Goal: Transaction & Acquisition: Purchase product/service

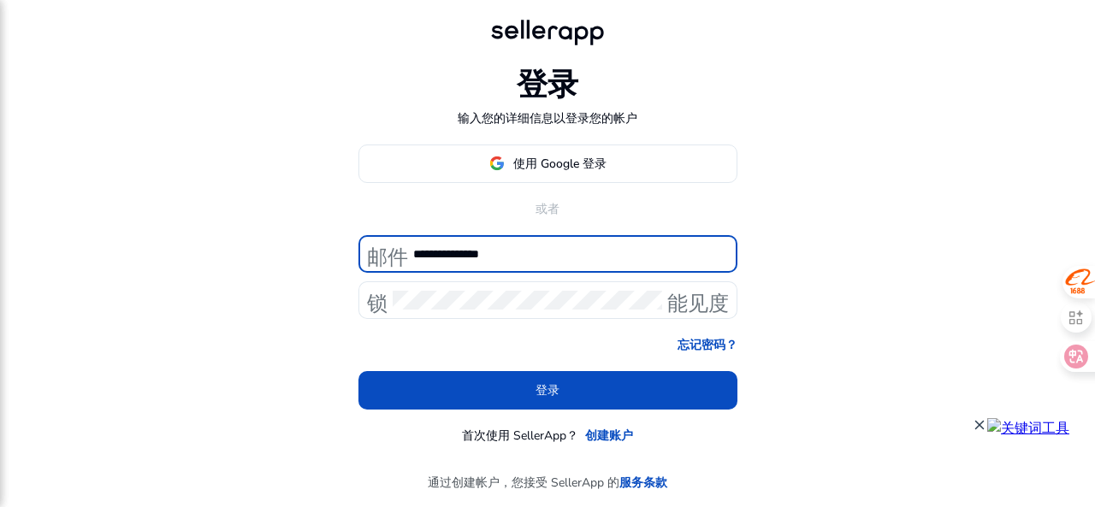
drag, startPoint x: 438, startPoint y: 252, endPoint x: 585, endPoint y: 257, distance: 147.1
click at [585, 257] on input "**********" at bounding box center [568, 254] width 310 height 19
type input "*"
type input "**********"
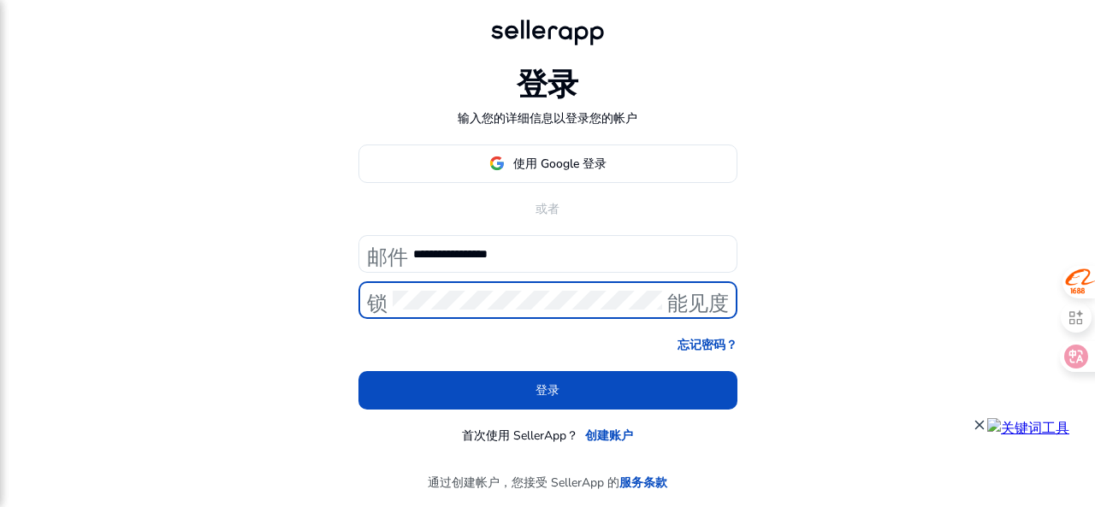
click at [310, 301] on div "**********" at bounding box center [547, 253] width 1095 height 507
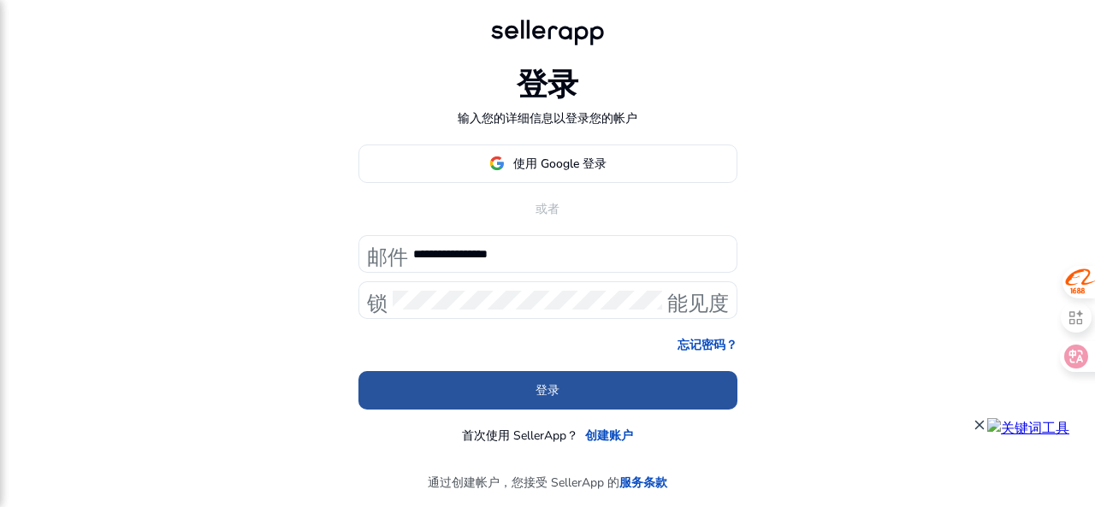
click at [443, 385] on span at bounding box center [547, 389] width 379 height 41
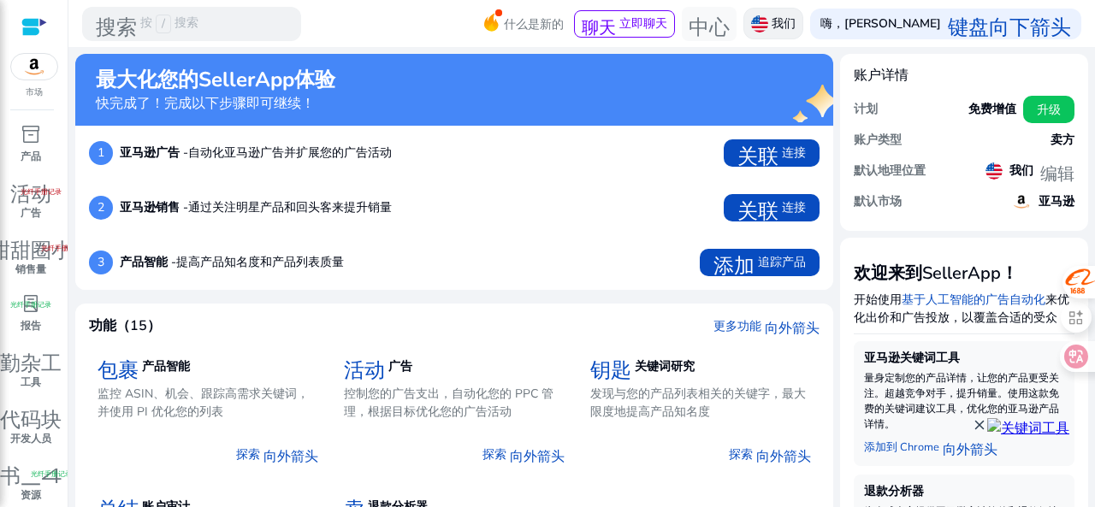
click at [795, 23] on font "我们" at bounding box center [783, 23] width 24 height 16
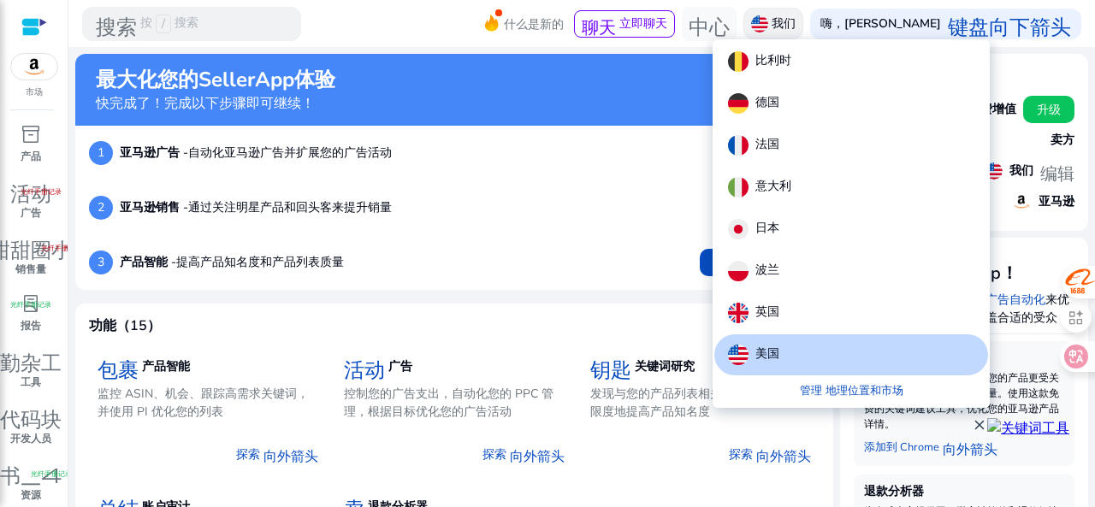
click at [859, 23] on div at bounding box center [547, 253] width 1095 height 507
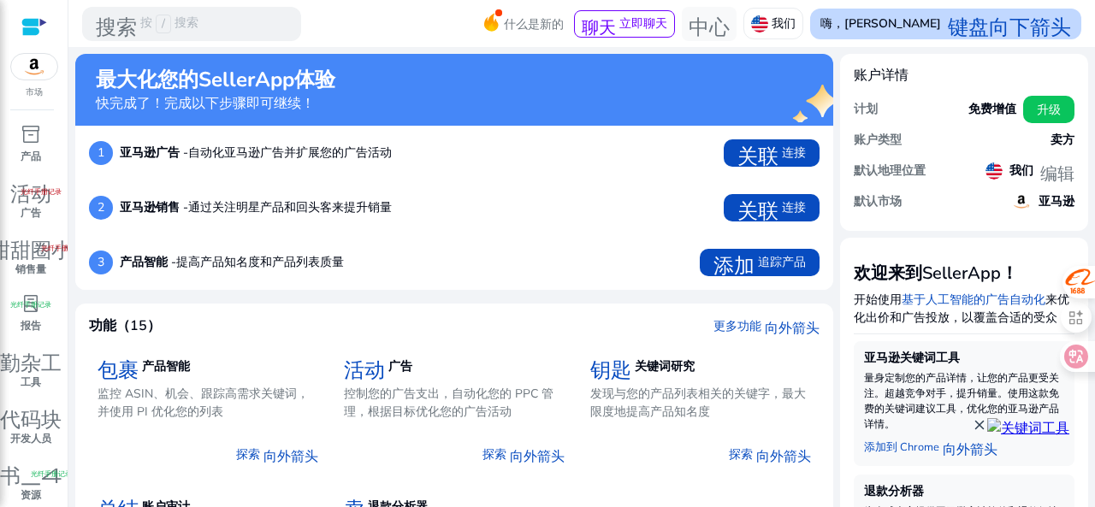
click at [929, 29] on font "[PERSON_NAME]" at bounding box center [892, 23] width 97 height 16
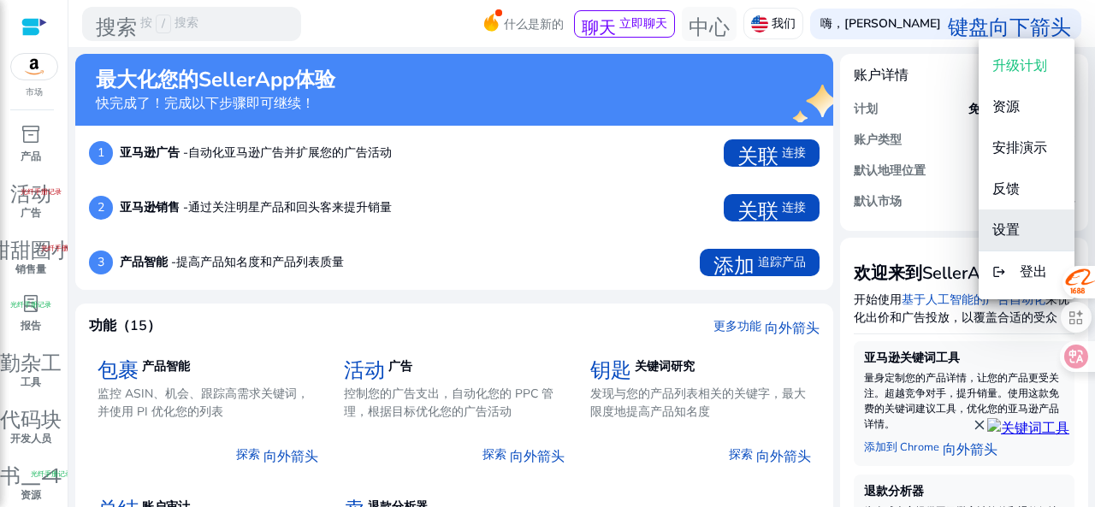
click at [1012, 231] on font "设置" at bounding box center [1005, 230] width 27 height 19
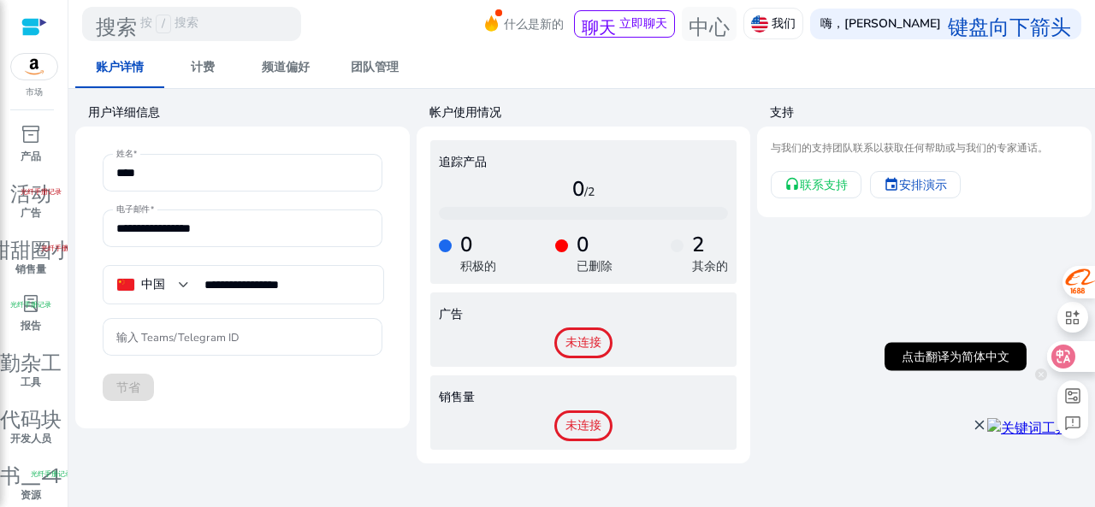
click at [1070, 357] on icon at bounding box center [1062, 356] width 17 height 17
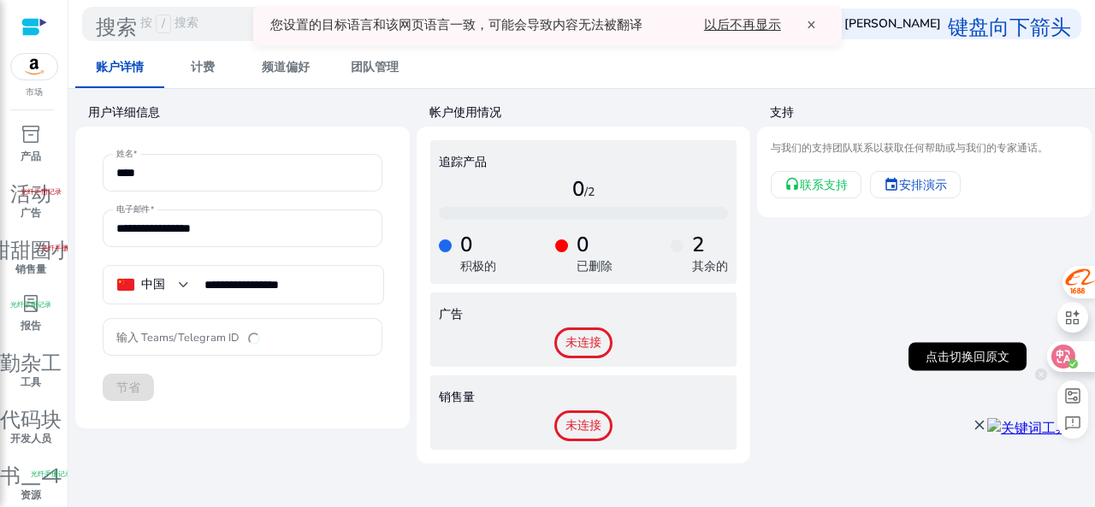
click at [1070, 357] on icon at bounding box center [1062, 356] width 17 height 17
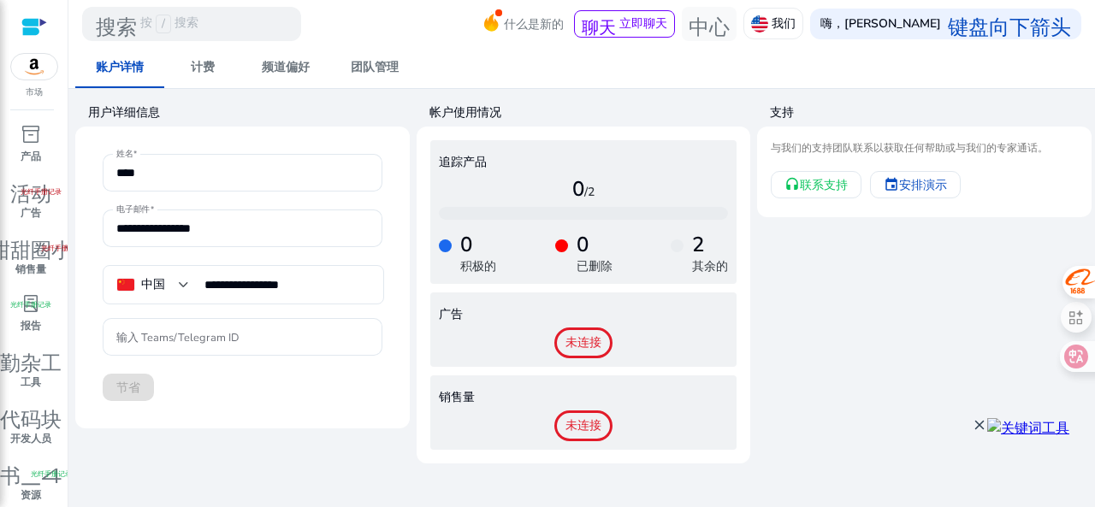
click at [38, 79] on img at bounding box center [34, 67] width 46 height 26
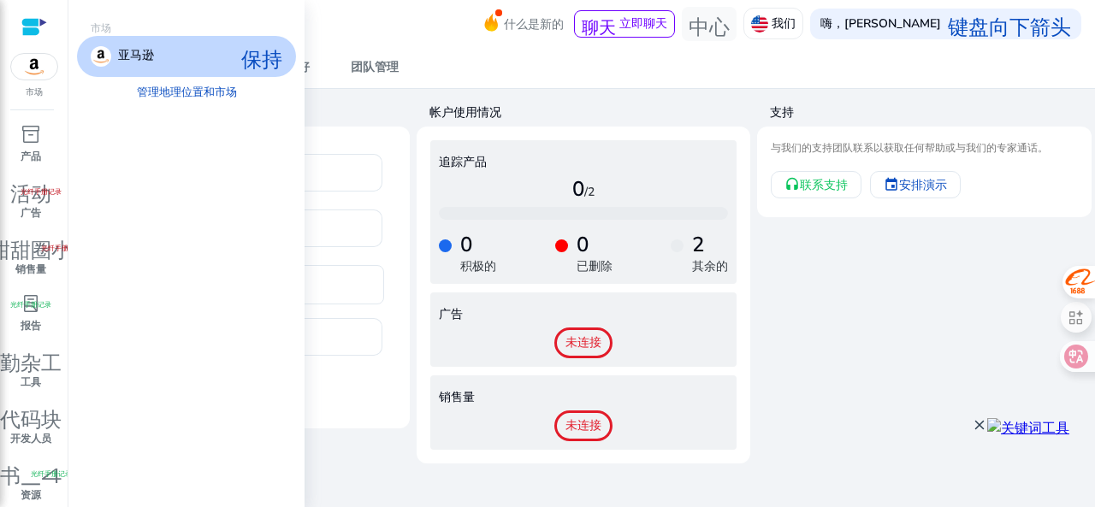
click at [149, 54] on font "亚马逊" at bounding box center [136, 55] width 36 height 16
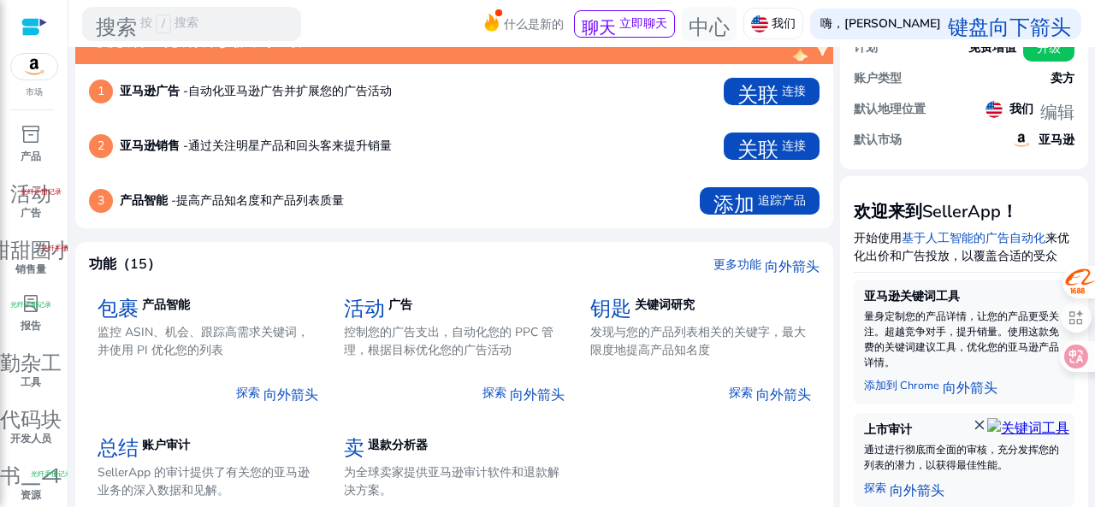
scroll to position [86, 0]
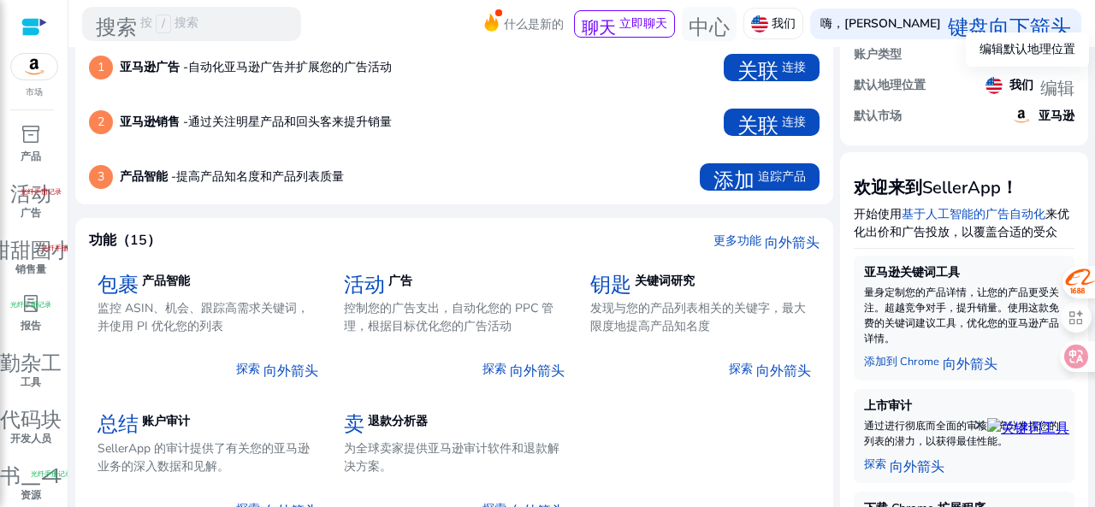
click at [1048, 91] on font "编辑" at bounding box center [1057, 85] width 34 height 21
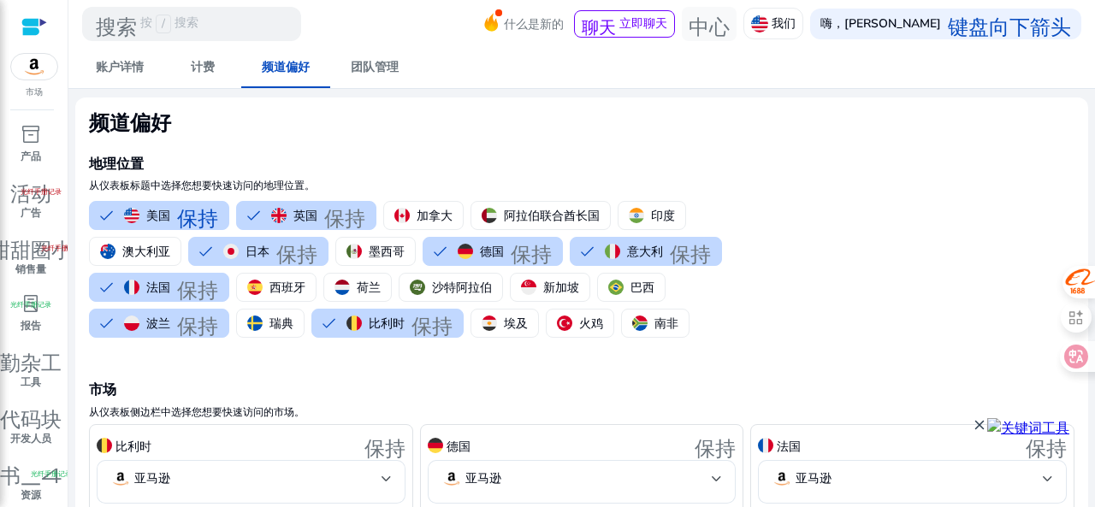
click at [32, 28] on div at bounding box center [34, 27] width 26 height 20
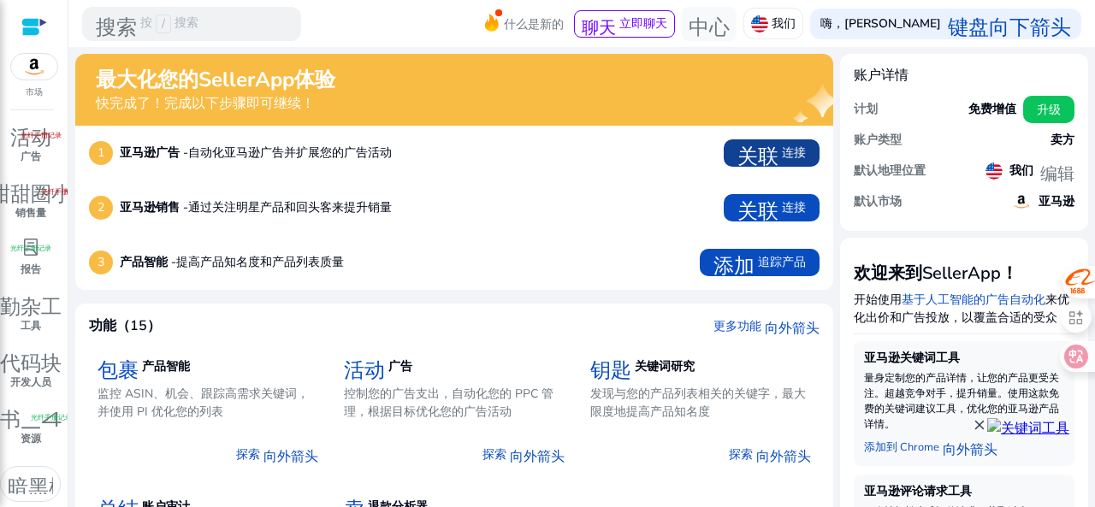
click at [765, 153] on font "关联" at bounding box center [757, 153] width 41 height 24
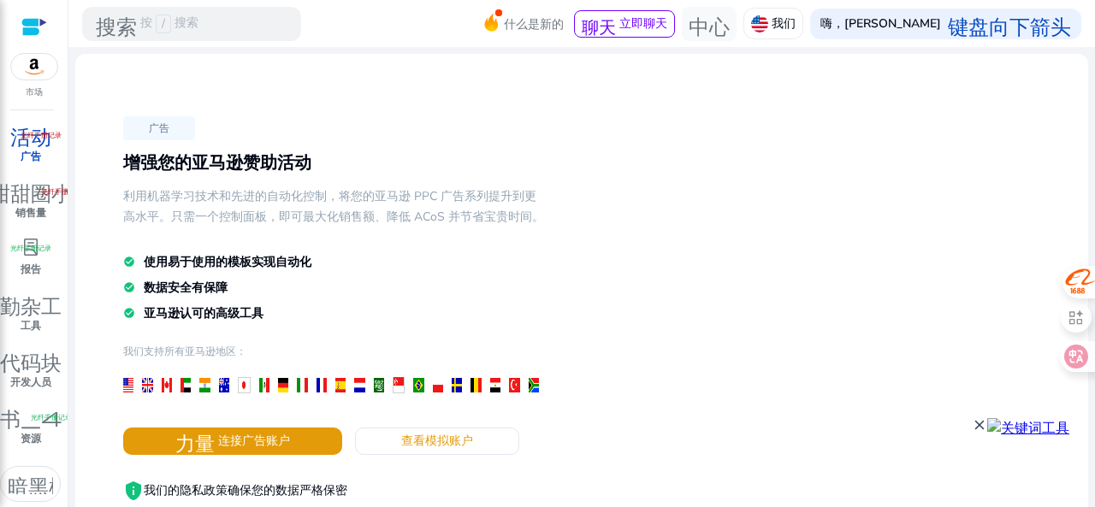
scroll to position [86, 0]
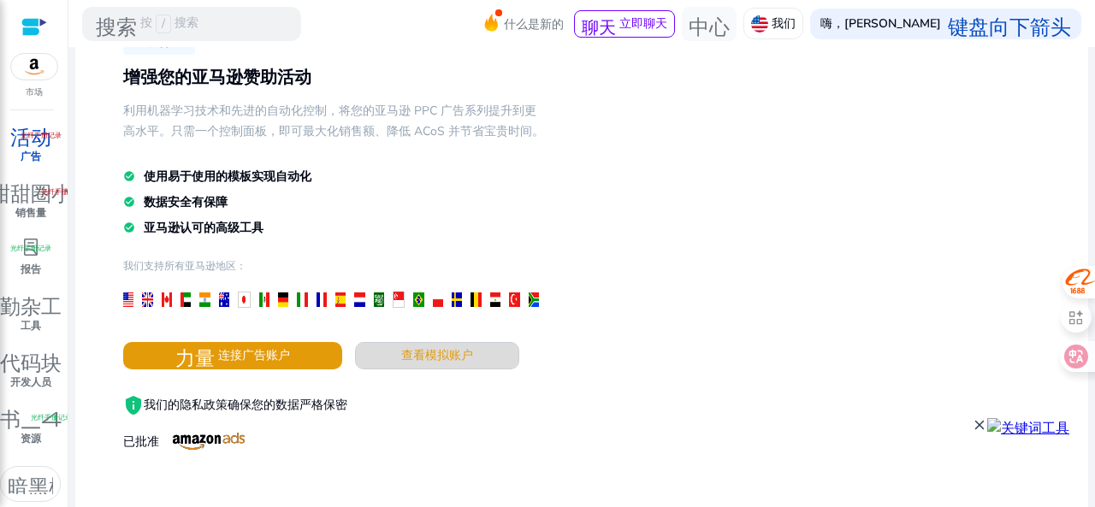
click at [438, 344] on span at bounding box center [437, 355] width 162 height 41
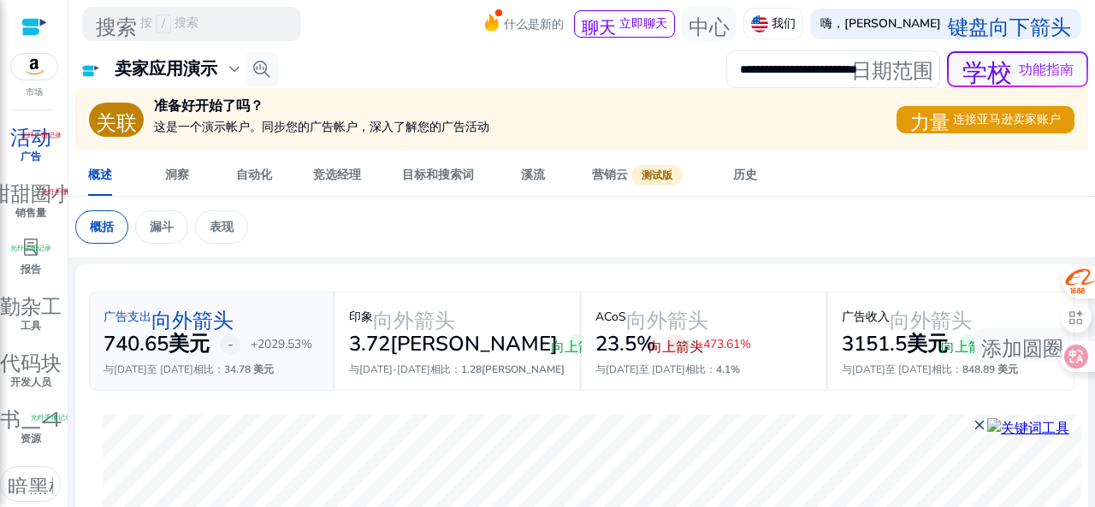
click at [10, 138] on font "活动" at bounding box center [30, 134] width 41 height 24
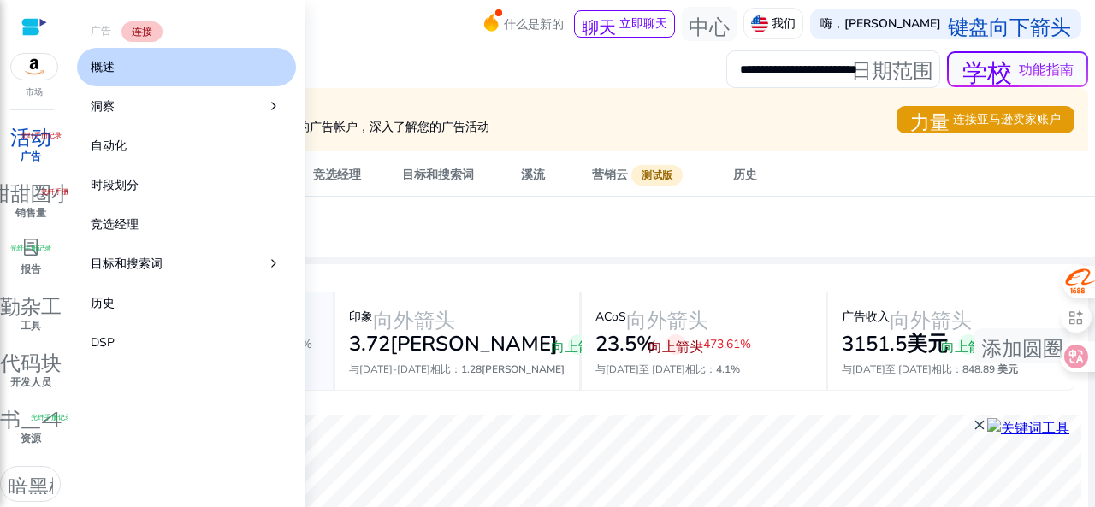
click at [104, 65] on font "概述" at bounding box center [103, 67] width 24 height 16
click at [106, 33] on font "广告" at bounding box center [101, 31] width 21 height 14
click at [137, 30] on font "连接" at bounding box center [142, 32] width 21 height 14
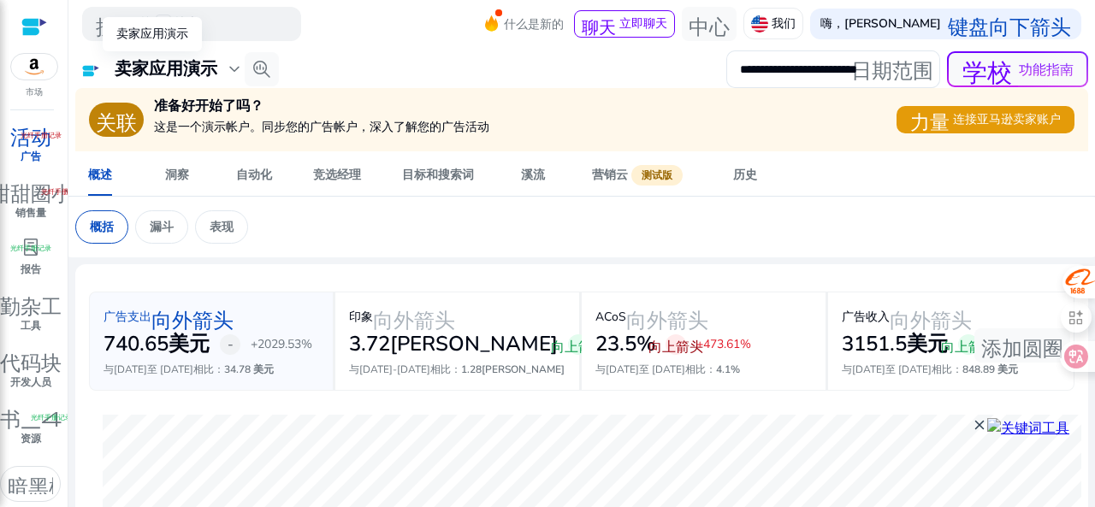
click at [233, 74] on font "expand_more" at bounding box center [234, 69] width 21 height 24
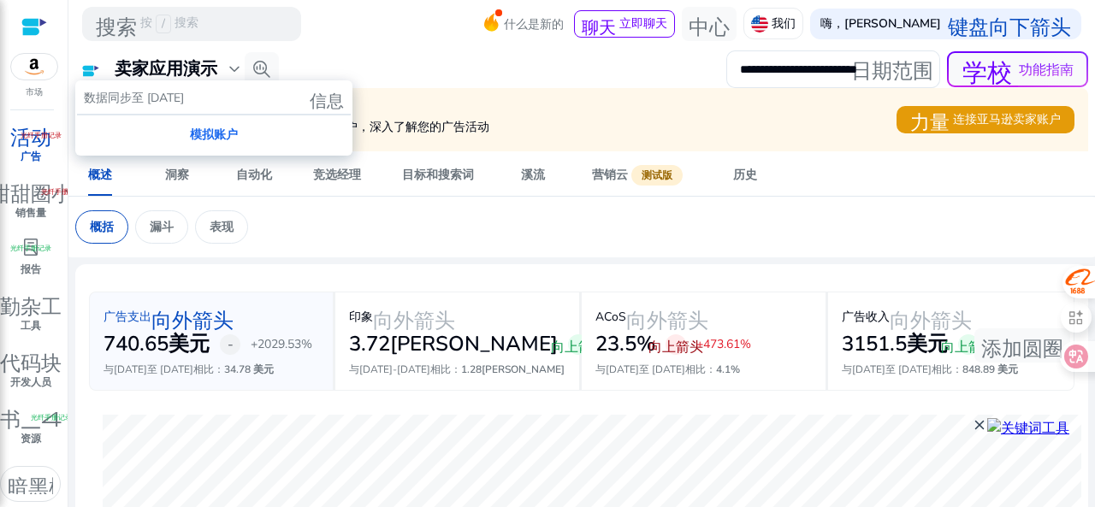
click at [184, 102] on font "数据同步至 [DATE]" at bounding box center [134, 98] width 100 height 16
click at [440, 69] on div at bounding box center [547, 253] width 1095 height 507
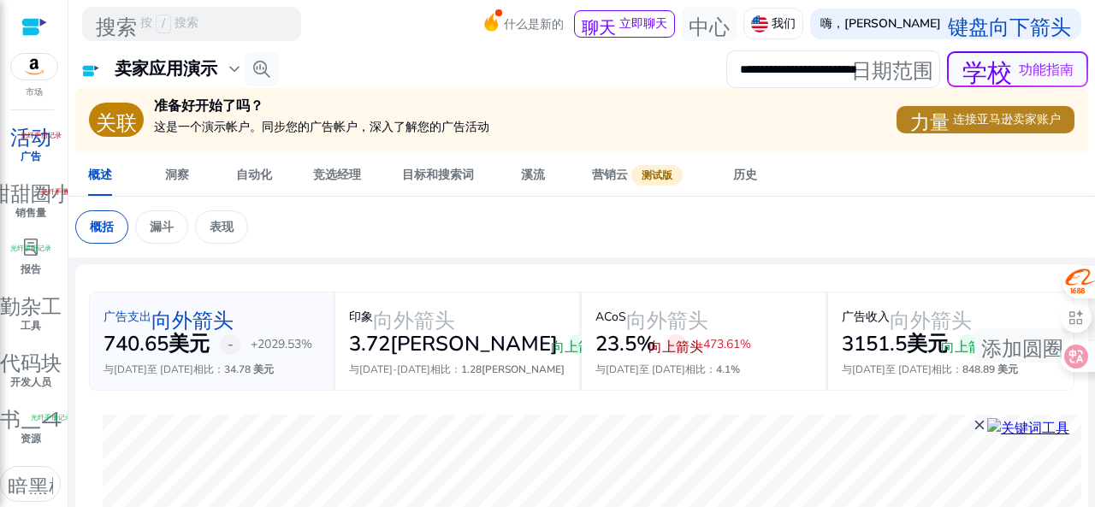
click at [940, 124] on font "力量" at bounding box center [929, 119] width 39 height 24
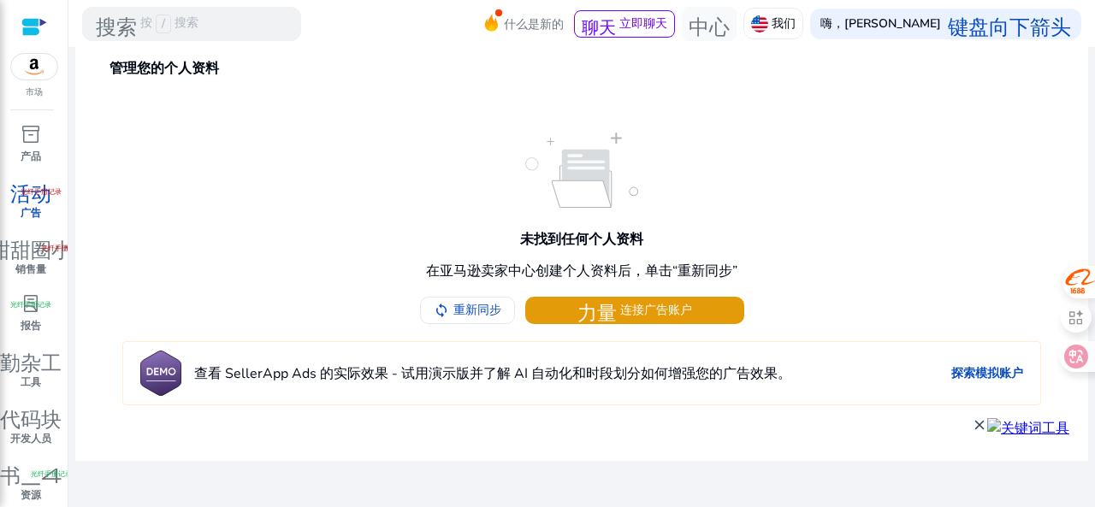
click at [38, 71] on img at bounding box center [34, 67] width 46 height 26
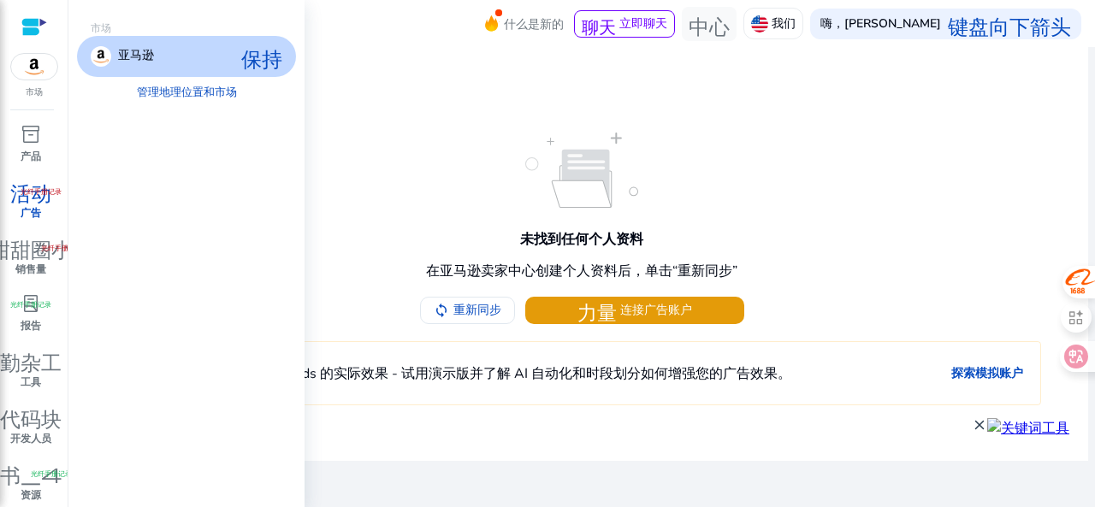
click at [127, 59] on font "亚马逊" at bounding box center [136, 55] width 36 height 16
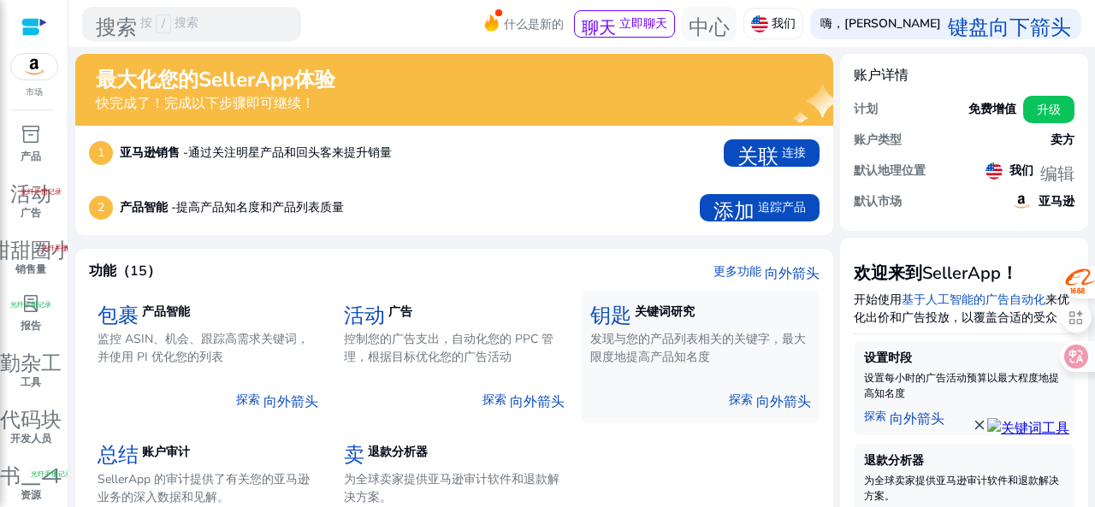
click at [688, 339] on font "发现与您的产品列表相关的关键字，最大限度地提高产品知名度" at bounding box center [697, 348] width 215 height 34
